Goal: Information Seeking & Learning: Learn about a topic

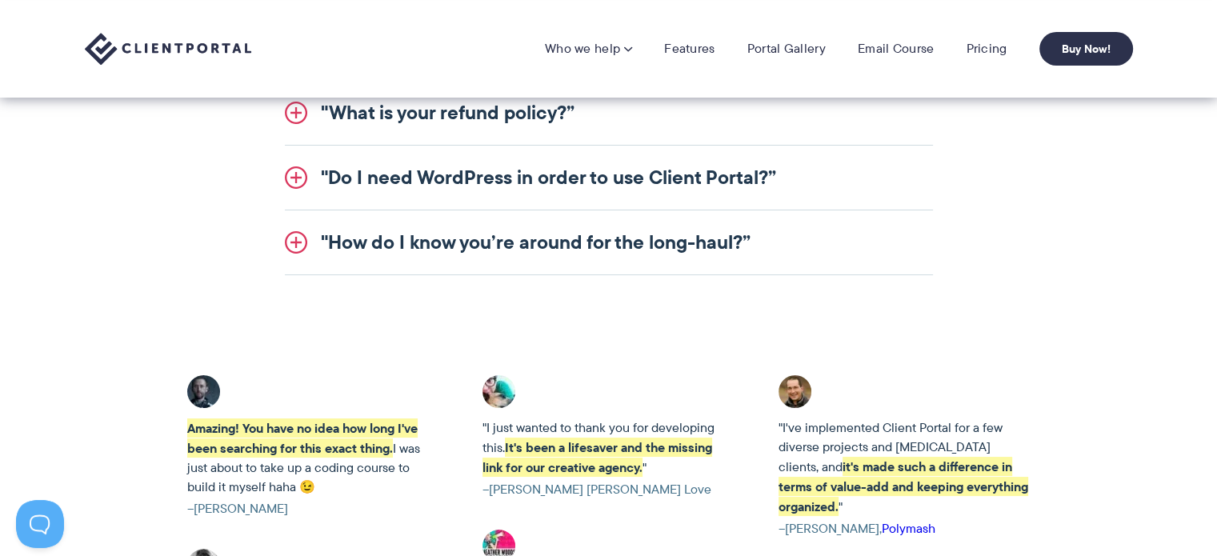
scroll to position [2081, 0]
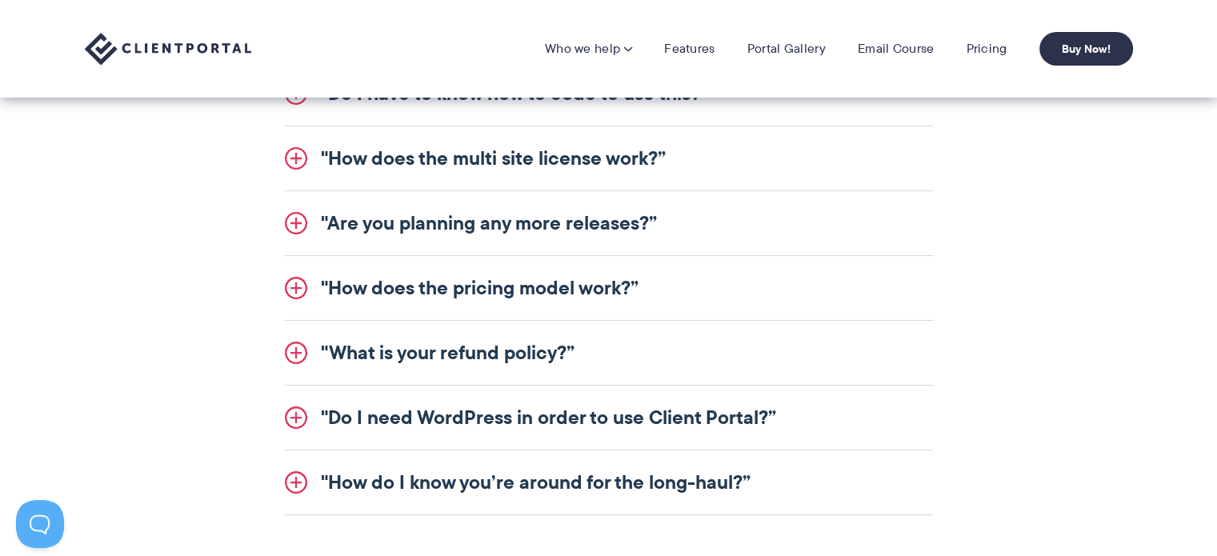
click at [386, 154] on link ""How does the multi site license work?”" at bounding box center [609, 158] width 648 height 64
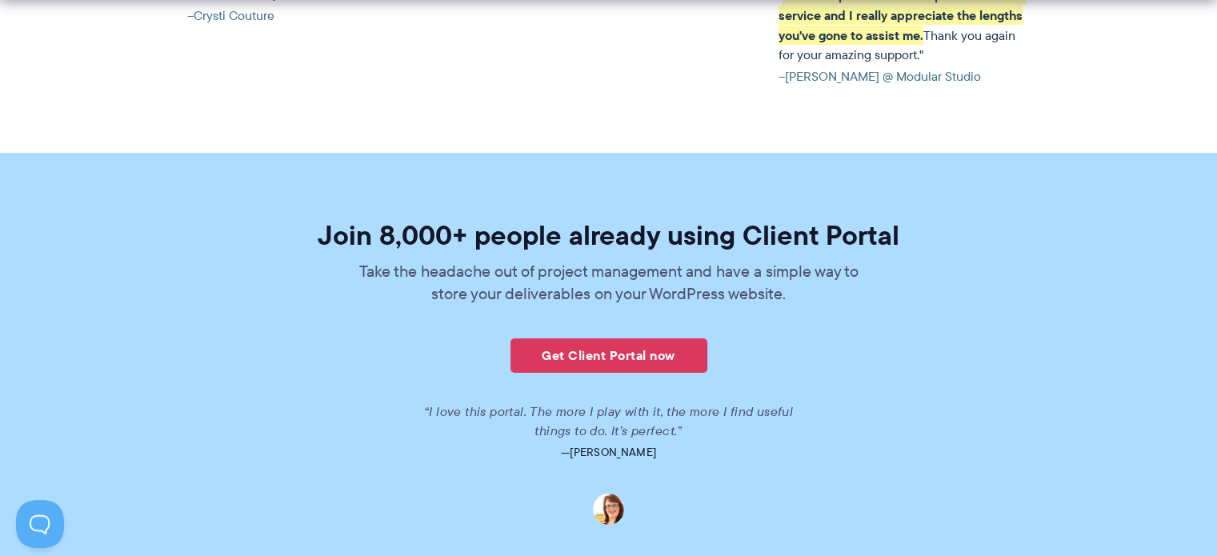
scroll to position [4002, 0]
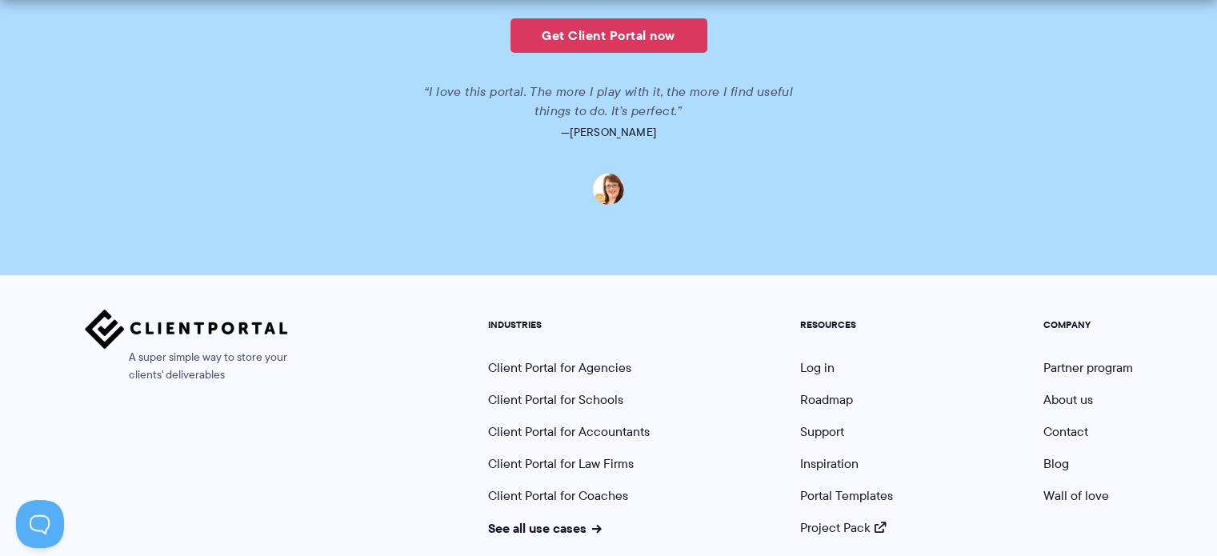
click at [406, 382] on div "A super simple way to store your clients' deliverables INDUSTRIES Client Portal…" at bounding box center [609, 423] width 1049 height 227
click at [1212, 491] on div "A super simple way to store your clients' deliverables INDUSTRIES Client Portal…" at bounding box center [608, 430] width 1217 height 310
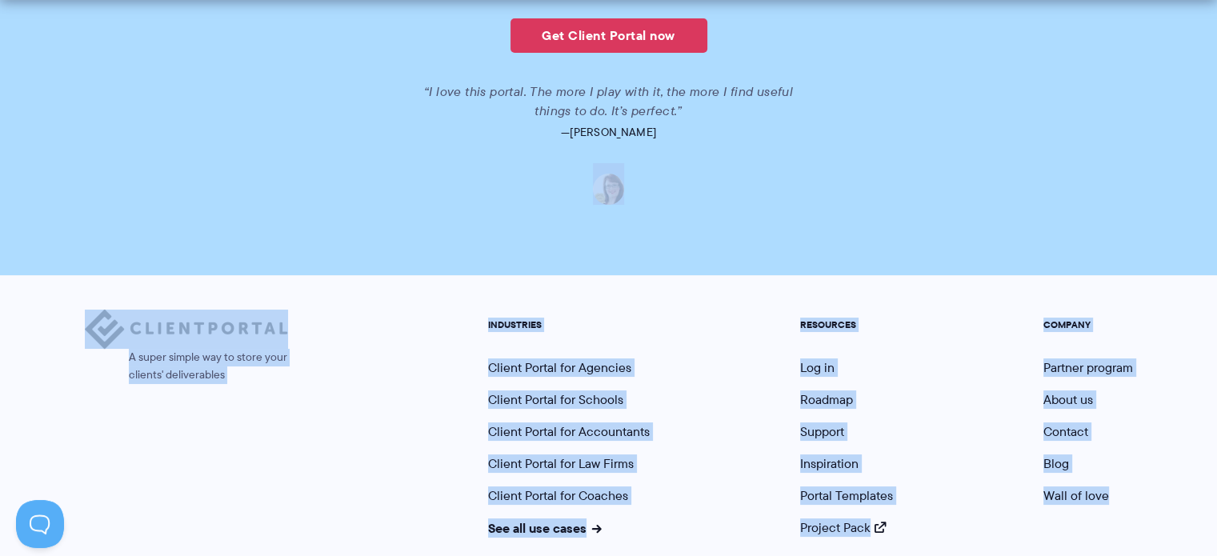
drag, startPoint x: 1215, startPoint y: 494, endPoint x: 1211, endPoint y: 150, distance: 343.4
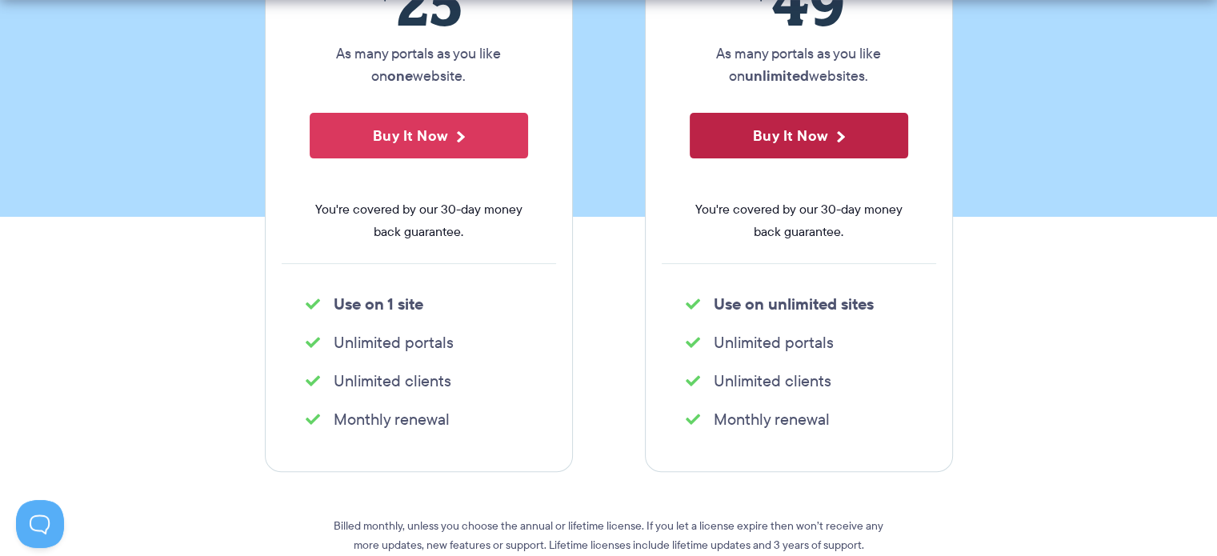
scroll to position [400, 0]
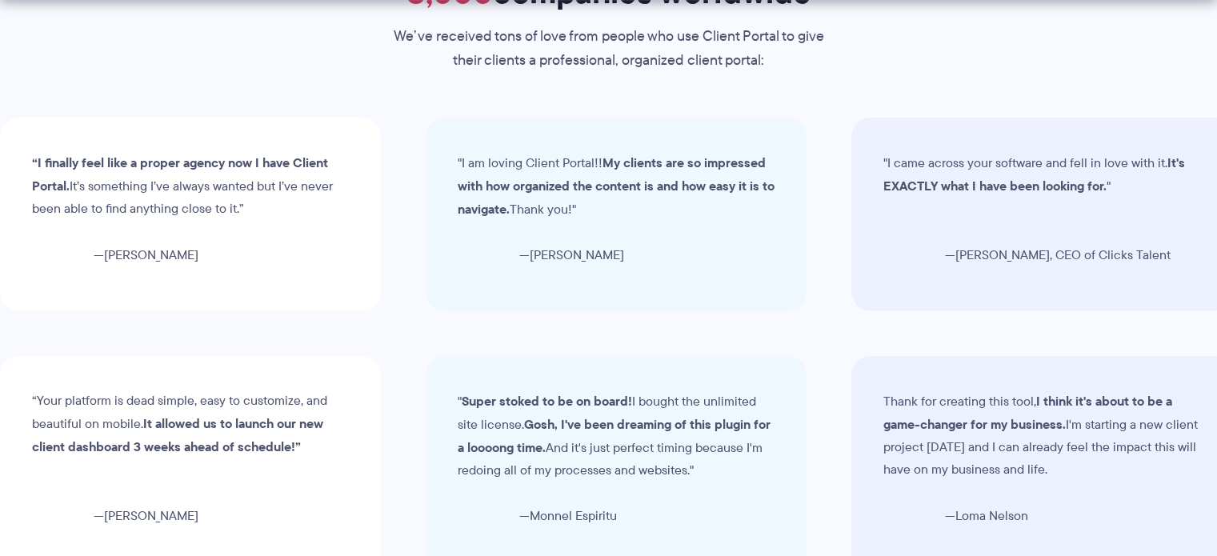
scroll to position [6789, 0]
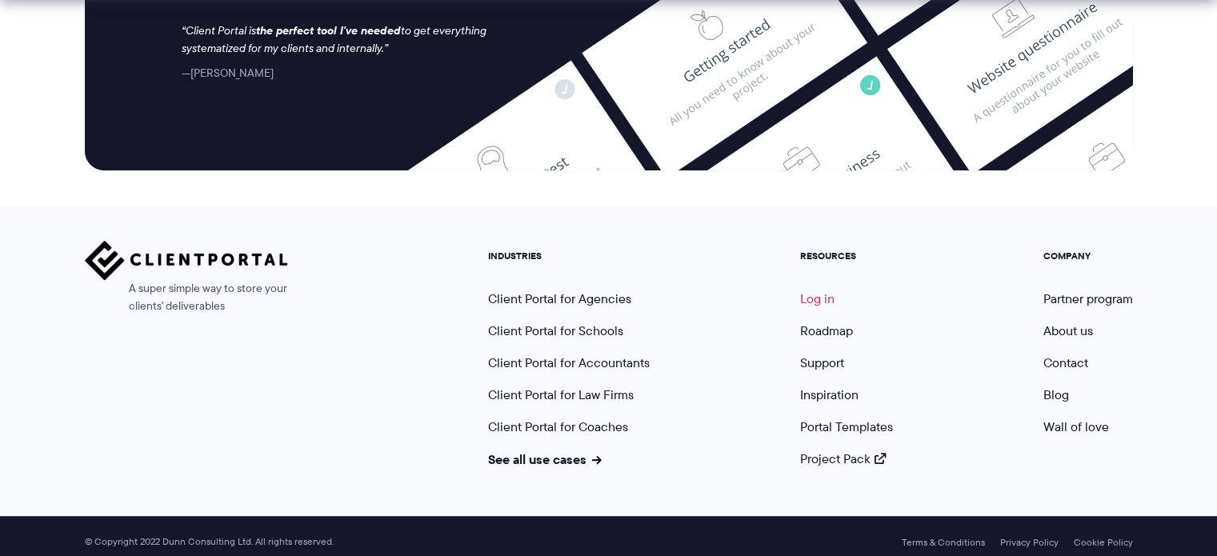
click at [804, 290] on link "Log in" at bounding box center [817, 299] width 34 height 18
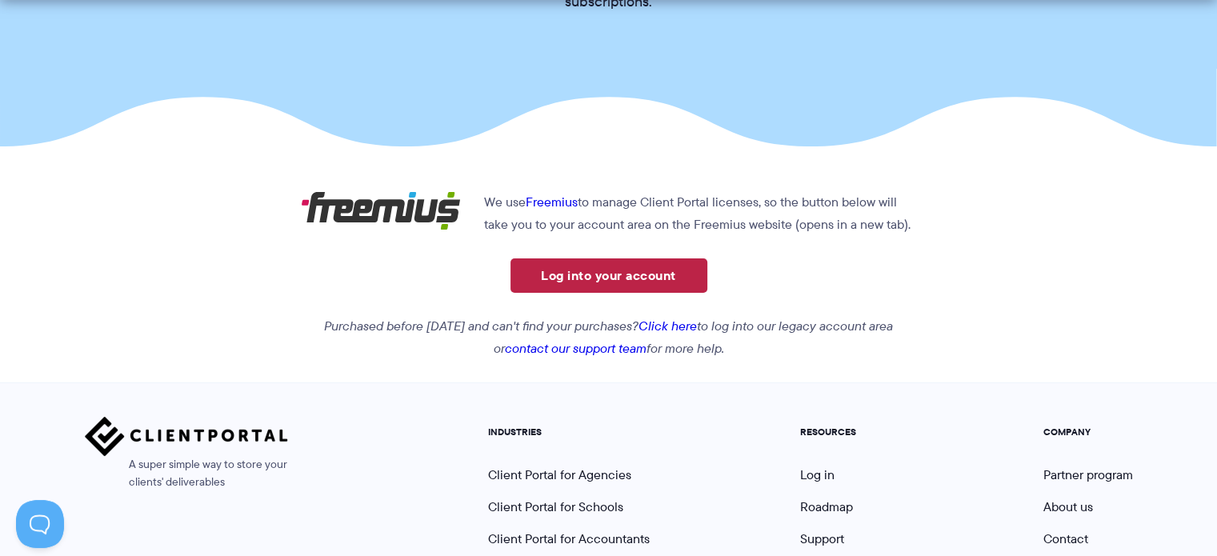
click at [611, 268] on link "Log into your account" at bounding box center [609, 276] width 197 height 34
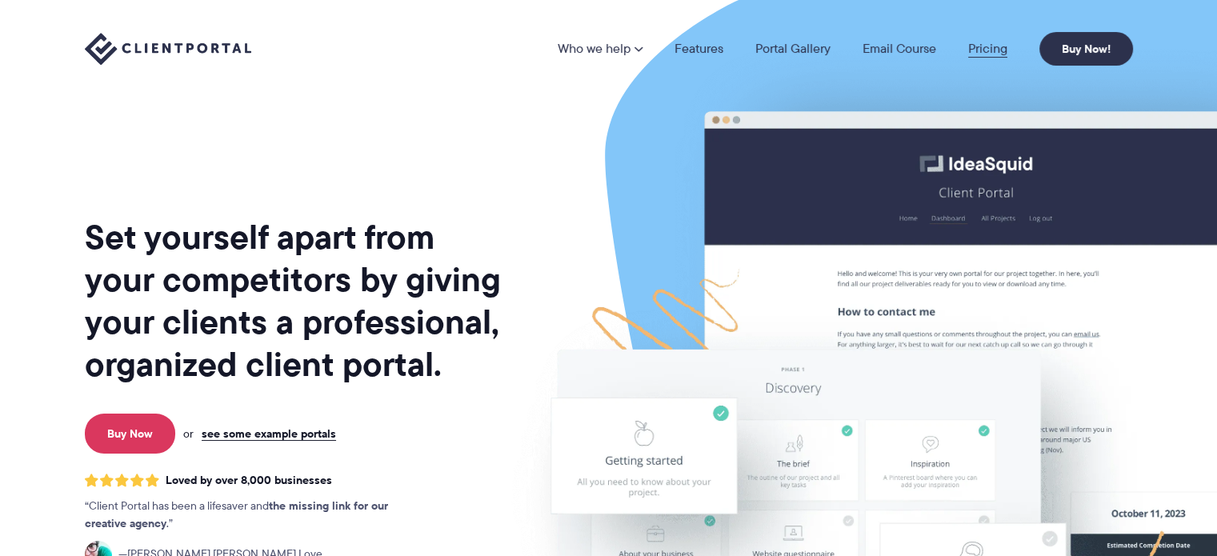
click at [998, 51] on link "Pricing" at bounding box center [987, 48] width 39 height 13
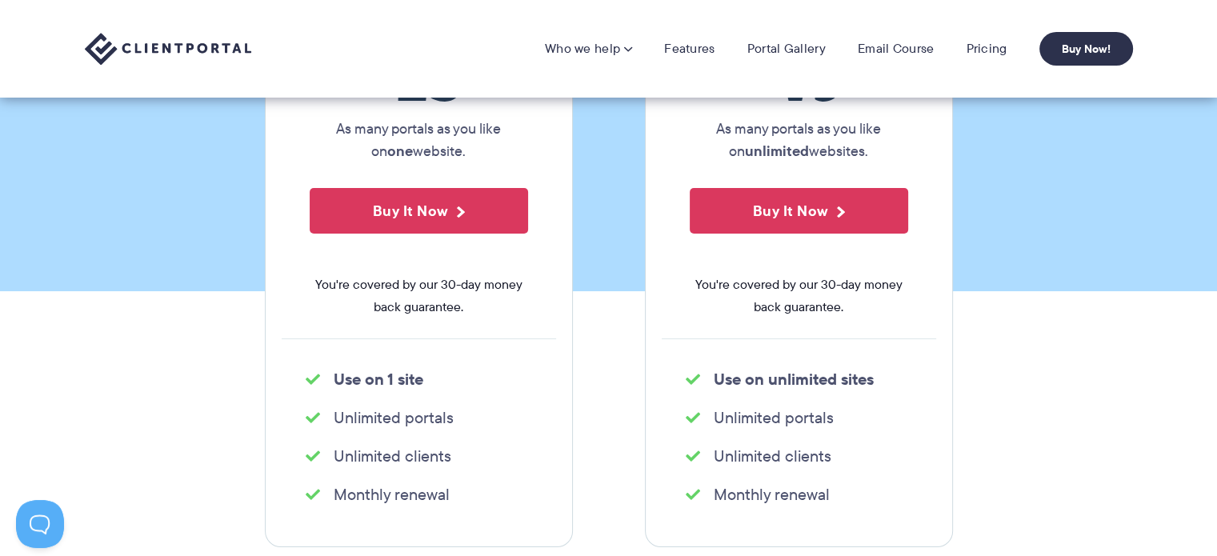
scroll to position [160, 0]
